Goal: Information Seeking & Learning: Learn about a topic

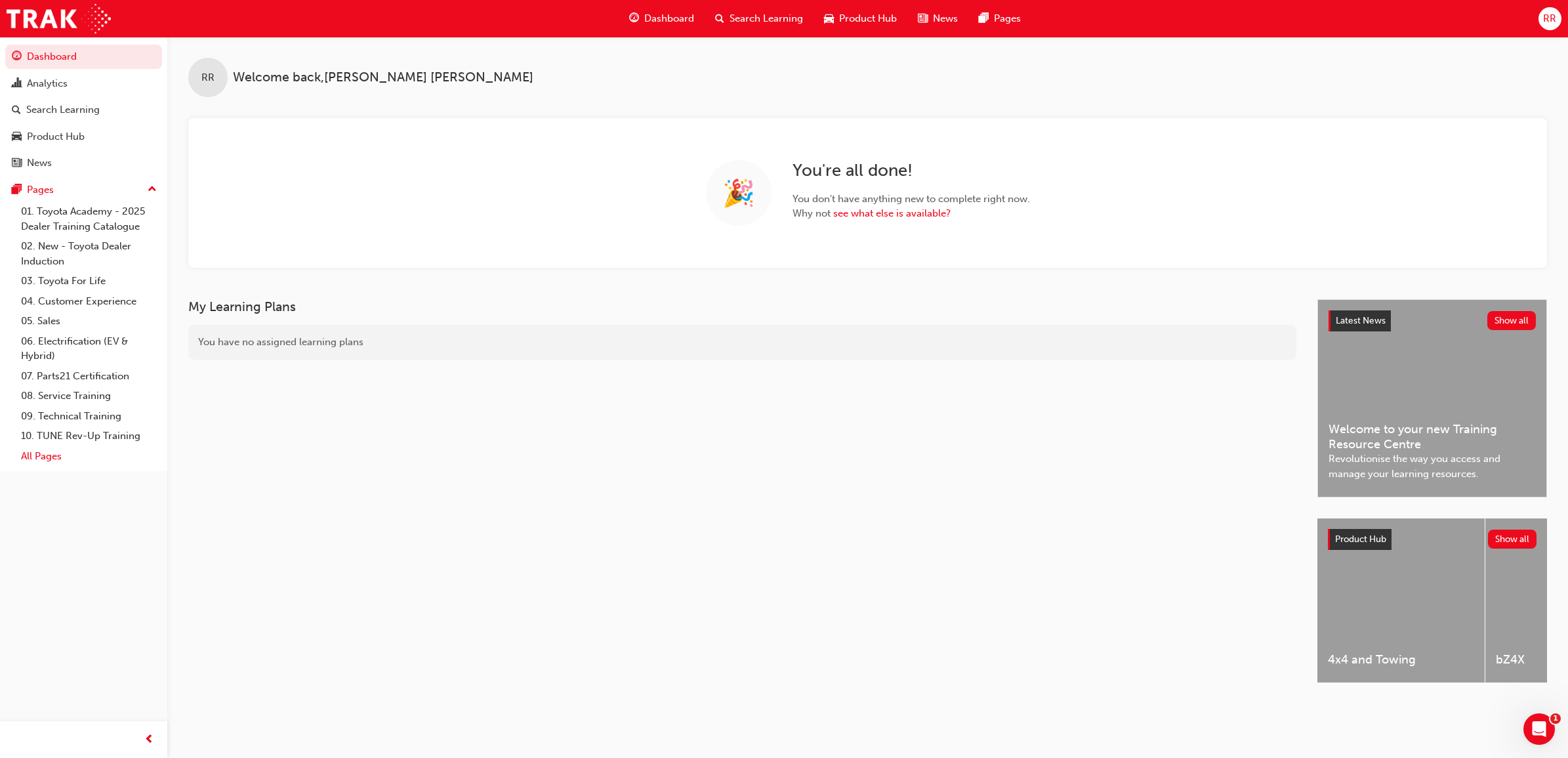
click at [54, 458] on link "All Pages" at bounding box center [88, 456] width 146 height 20
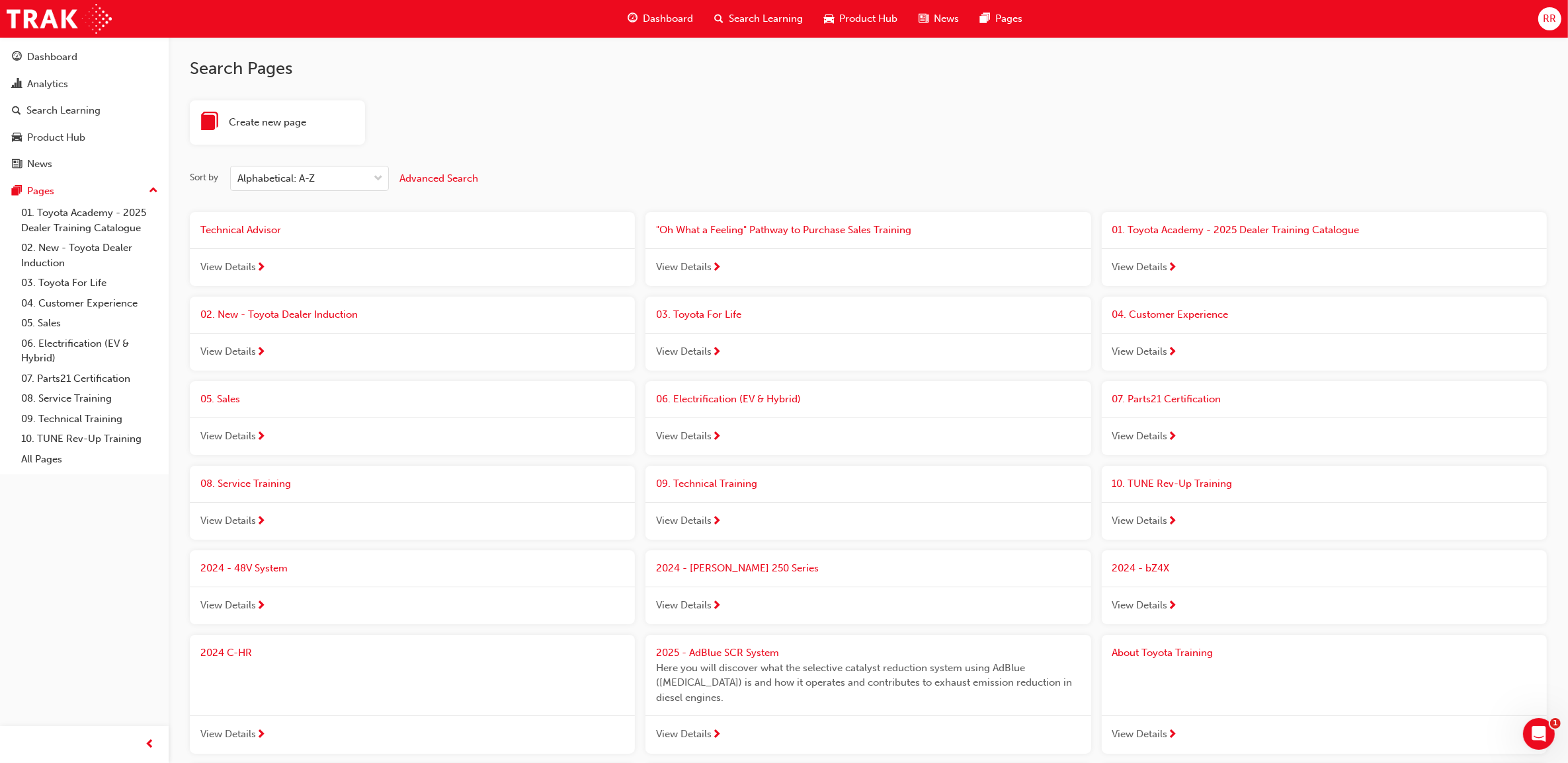
click at [771, 18] on span "Search Learning" at bounding box center [765, 18] width 74 height 15
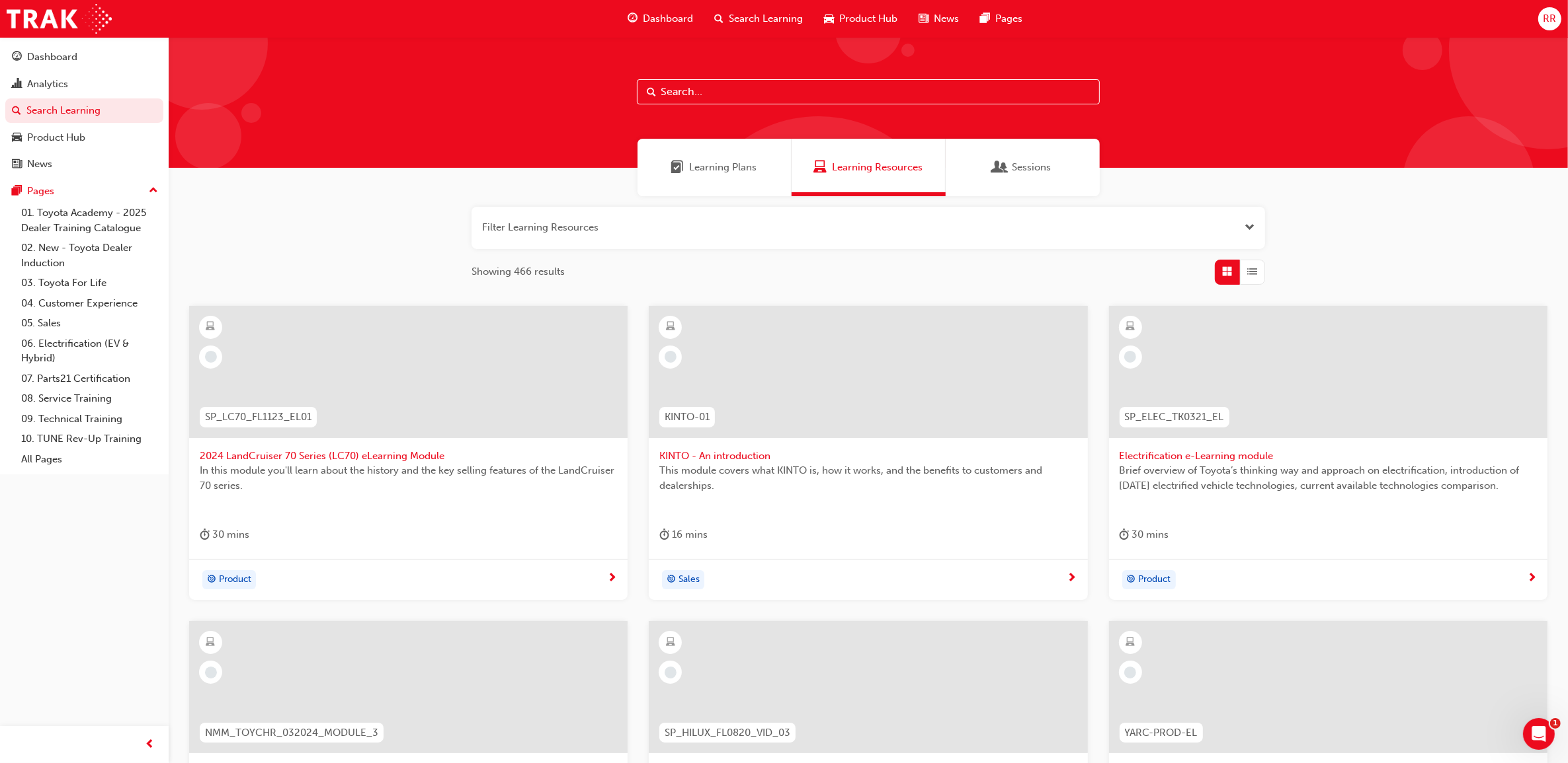
click at [802, 90] on input "text" at bounding box center [868, 92] width 463 height 25
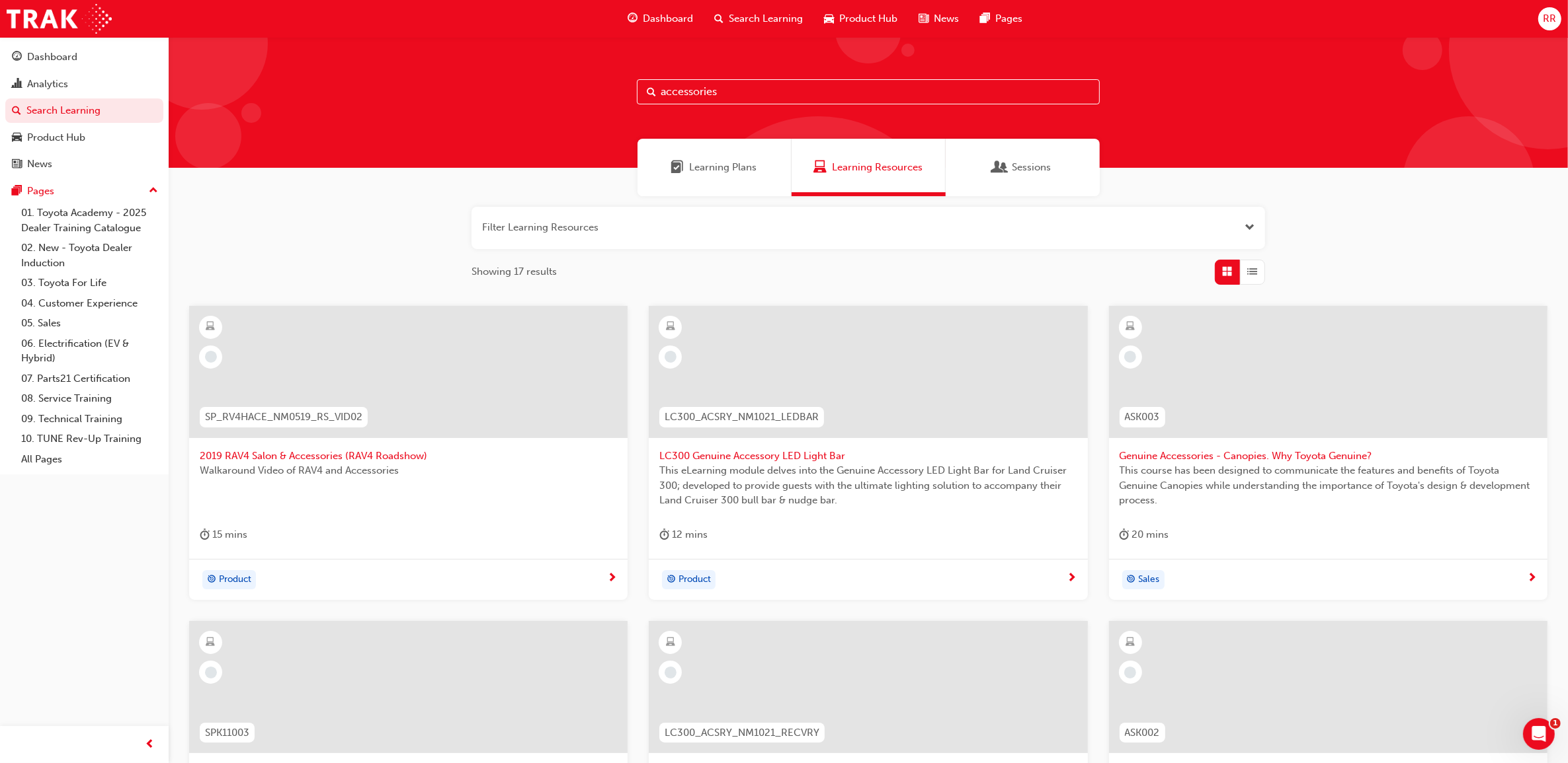
type input "accessories"
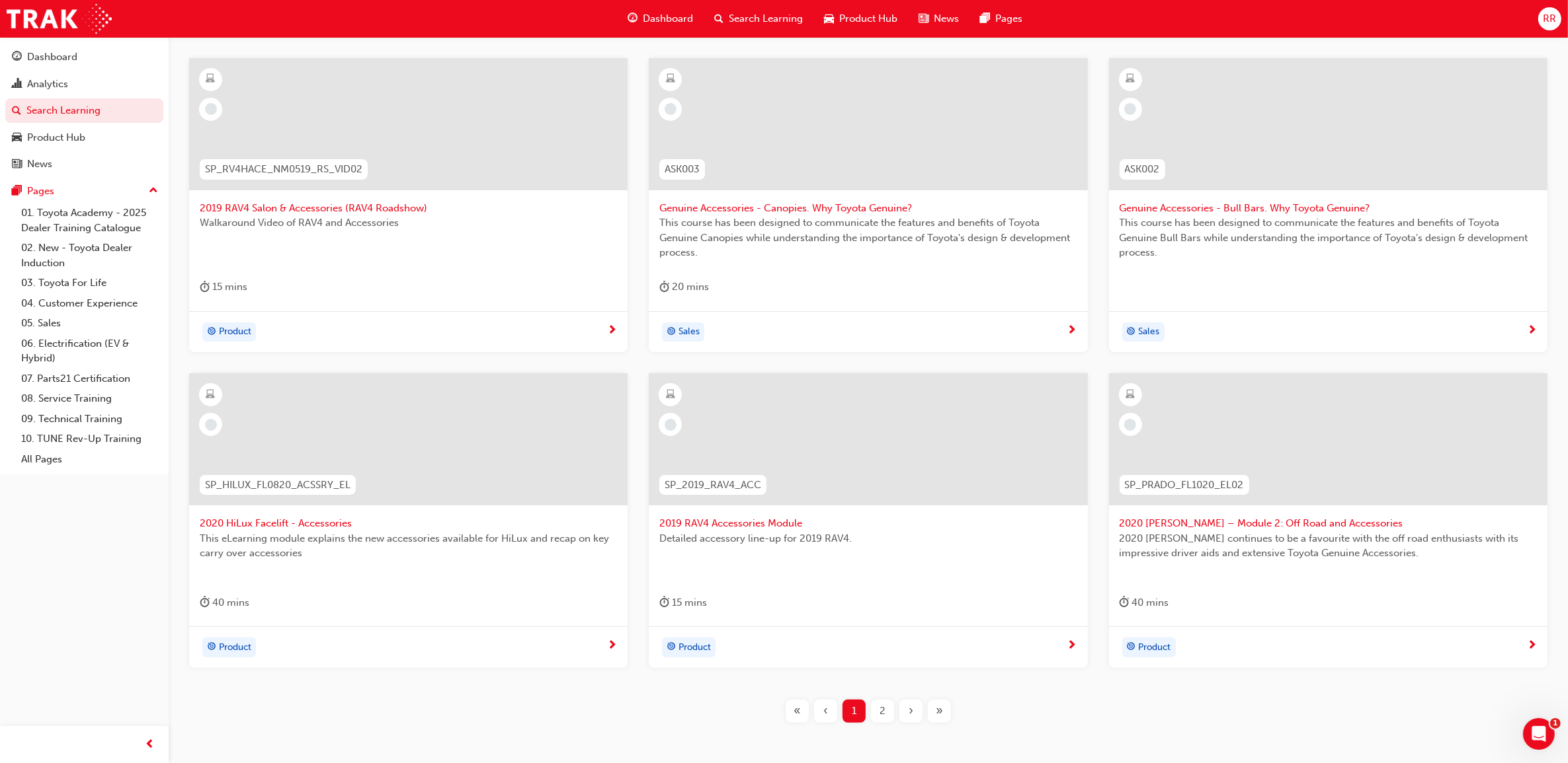
scroll to position [313, 0]
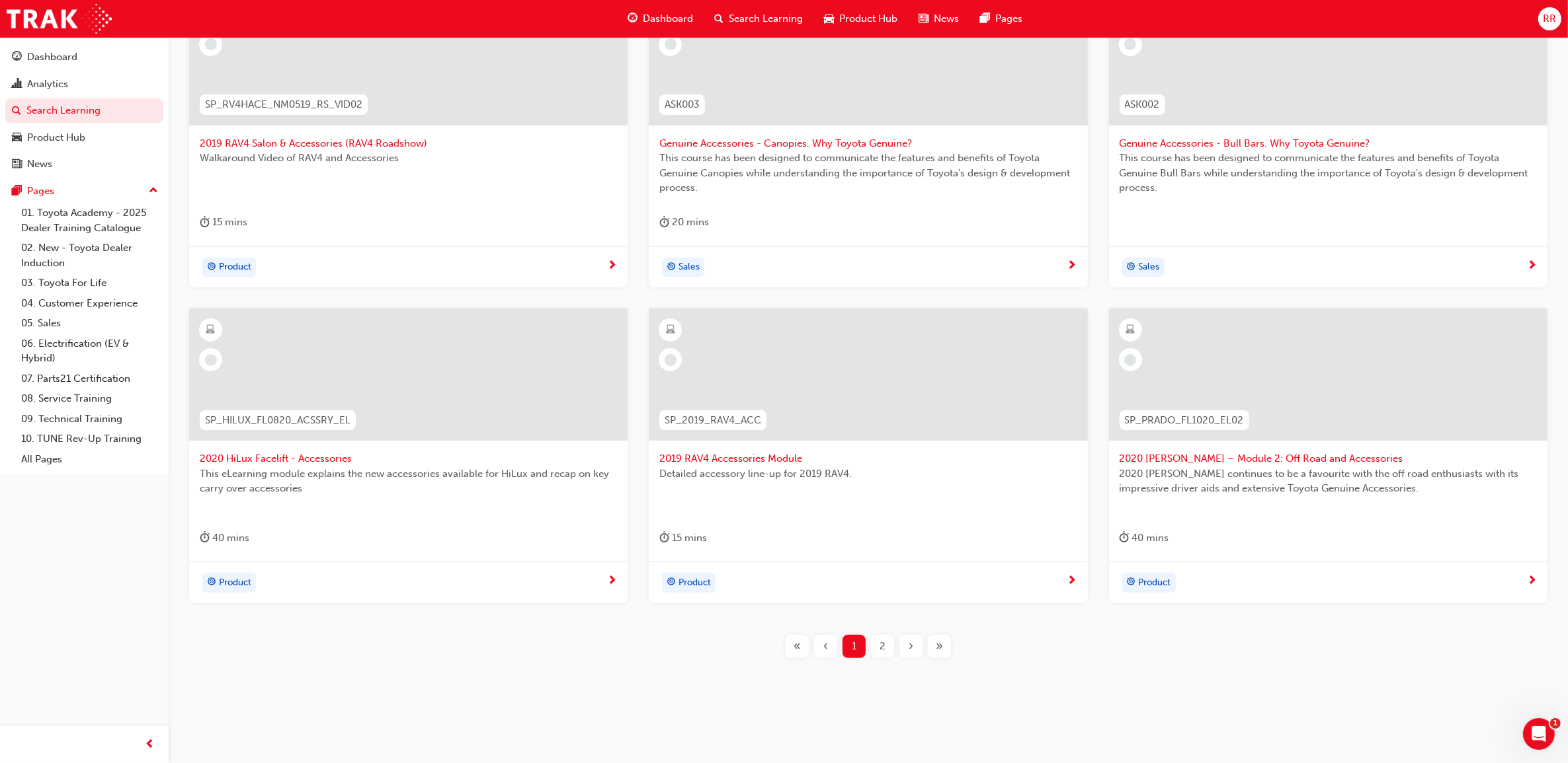
click at [890, 649] on div "2" at bounding box center [882, 646] width 24 height 24
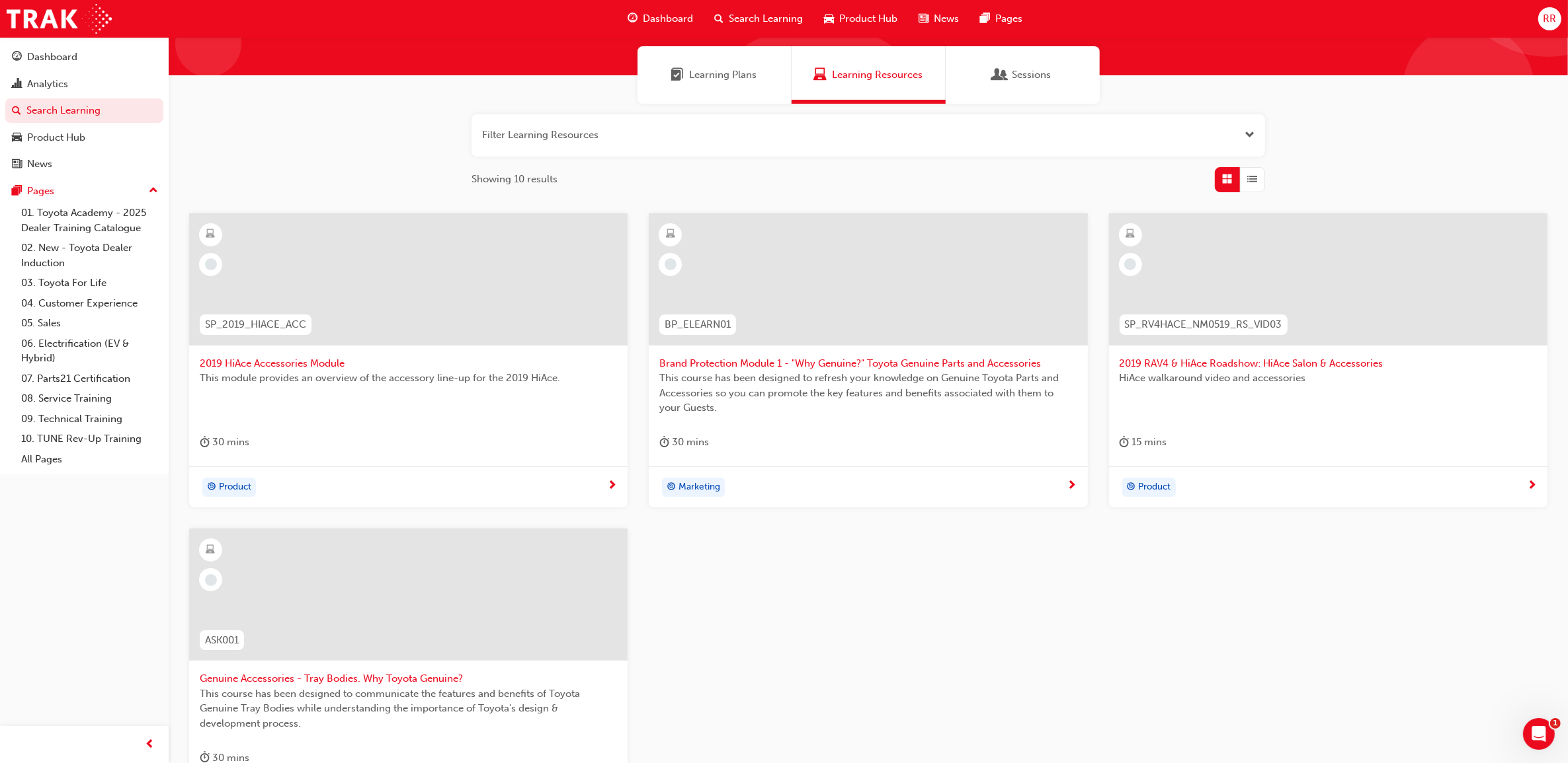
scroll to position [65, 0]
